Goal: Information Seeking & Learning: Understand process/instructions

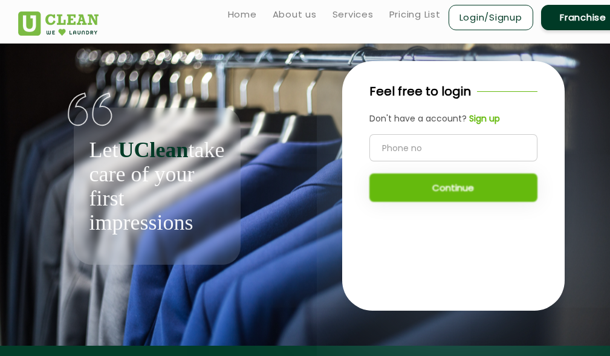
click at [580, 22] on link "Franchise" at bounding box center [583, 17] width 85 height 25
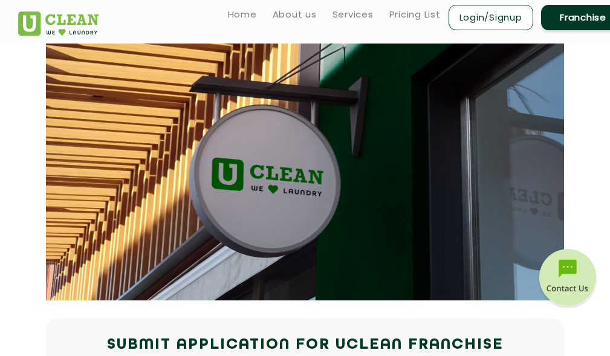
click at [580, 21] on link "Franchise" at bounding box center [583, 17] width 85 height 25
click at [580, 22] on link "Franchise" at bounding box center [583, 17] width 85 height 25
